Goal: Navigation & Orientation: Find specific page/section

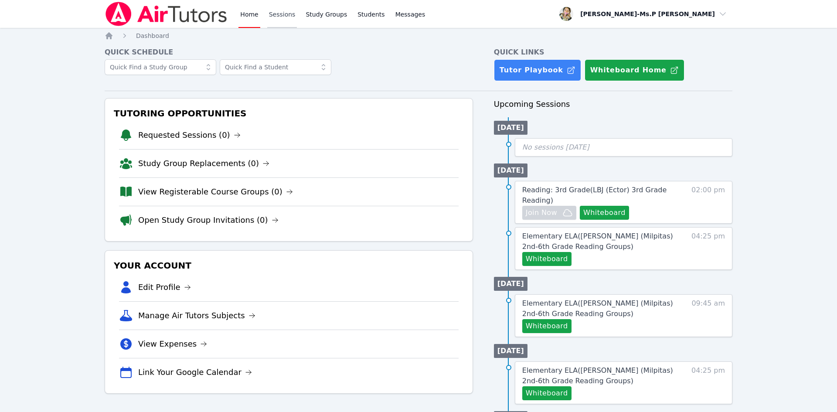
click at [284, 17] on link "Sessions" at bounding box center [282, 14] width 30 height 28
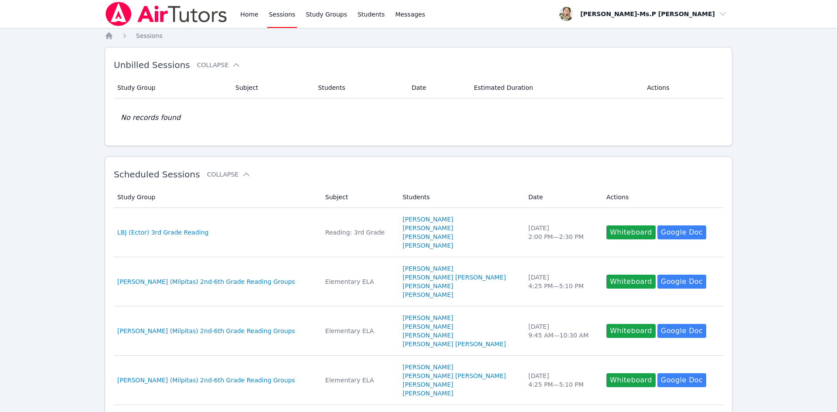
click at [232, 13] on div "Home Sessions Study Groups Students Messages" at bounding box center [266, 14] width 322 height 28
click at [250, 14] on link "Home" at bounding box center [249, 14] width 21 height 28
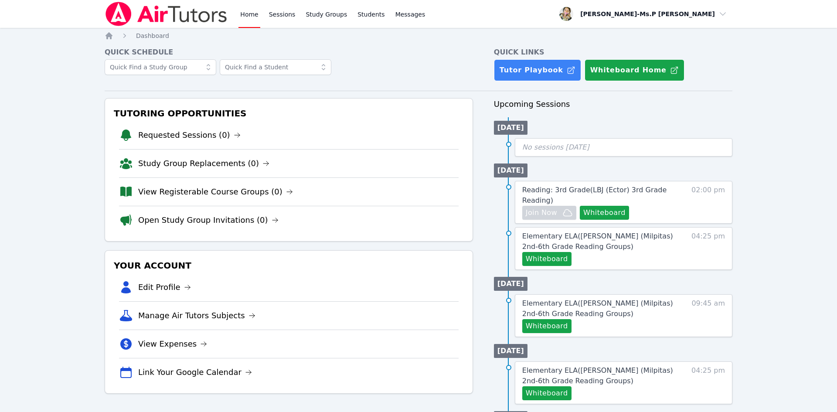
click at [299, 22] on div "Home Sessions Study Groups Students Messages" at bounding box center [333, 14] width 188 height 28
click at [334, 11] on link "Study Groups" at bounding box center [326, 14] width 45 height 28
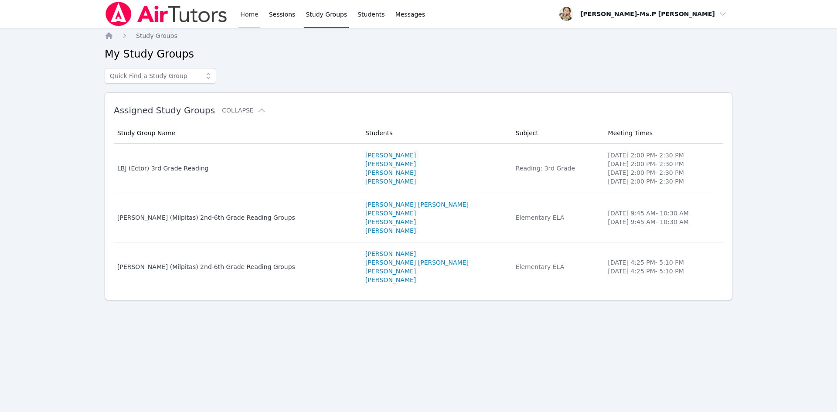
click at [257, 13] on link "Home" at bounding box center [249, 14] width 21 height 28
